Goal: Find specific page/section: Find specific page/section

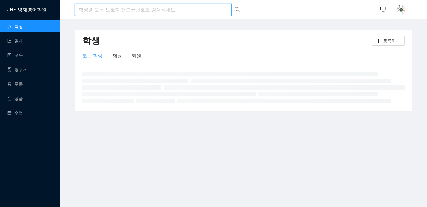
click at [198, 13] on input "search" at bounding box center [153, 10] width 157 height 12
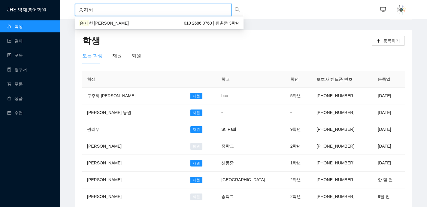
type input "[PERSON_NAME]"
click at [120, 20] on div "[PERSON_NAME] [PERSON_NAME] 010 2686 0760 | 원촌중 3학년" at bounding box center [159, 23] width 169 height 10
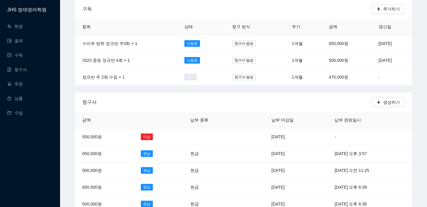
scroll to position [119, 0]
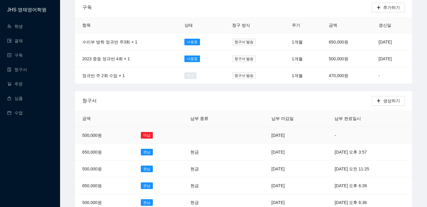
click at [264, 128] on td "[DATE]" at bounding box center [295, 135] width 63 height 17
